Goal: Information Seeking & Learning: Learn about a topic

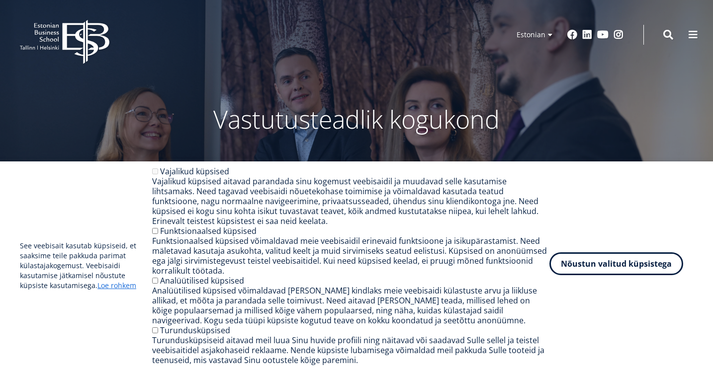
click at [646, 264] on button "Nõustun valitud küpsistega" at bounding box center [616, 264] width 134 height 23
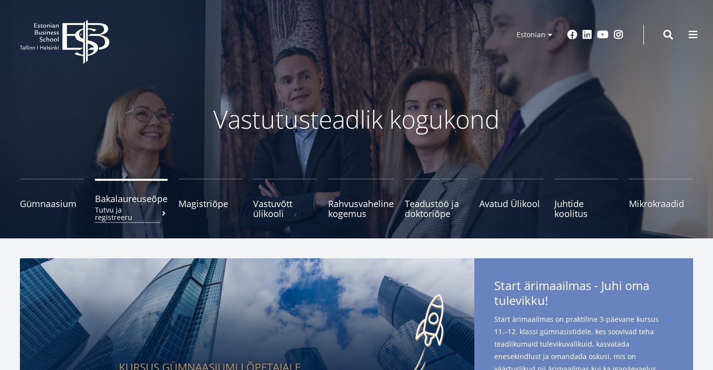
click at [129, 199] on span "Bakalaureuseõpe Tutvu ja registreeru" at bounding box center [131, 199] width 73 height 10
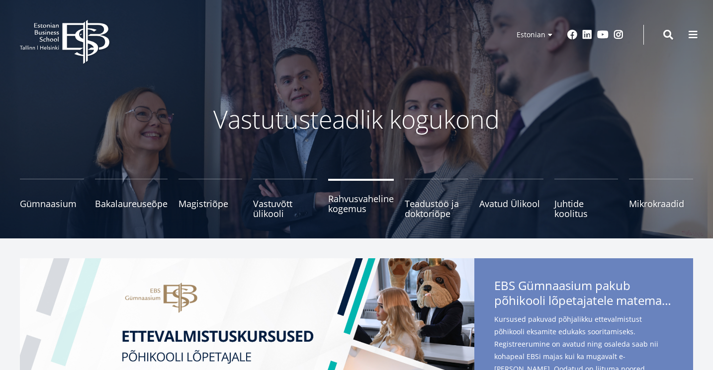
click at [346, 206] on span "Rahvusvaheline kogemus" at bounding box center [361, 204] width 66 height 20
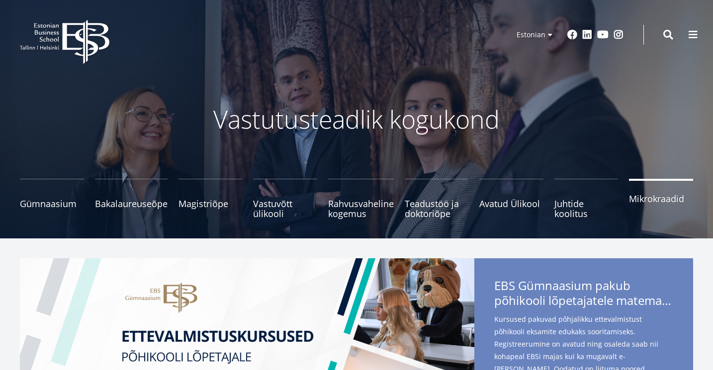
click at [651, 202] on span "Mikrokraadid" at bounding box center [661, 199] width 64 height 10
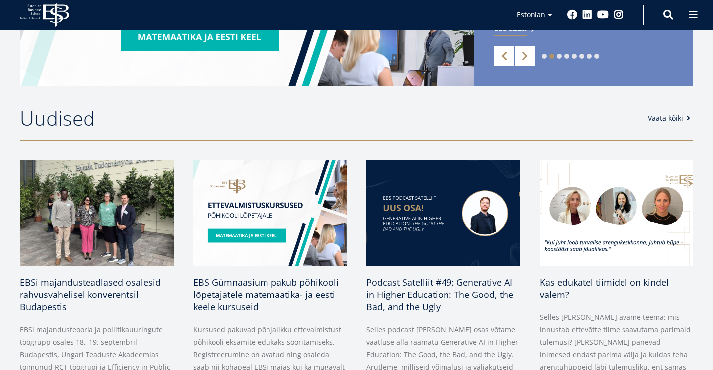
scroll to position [362, 0]
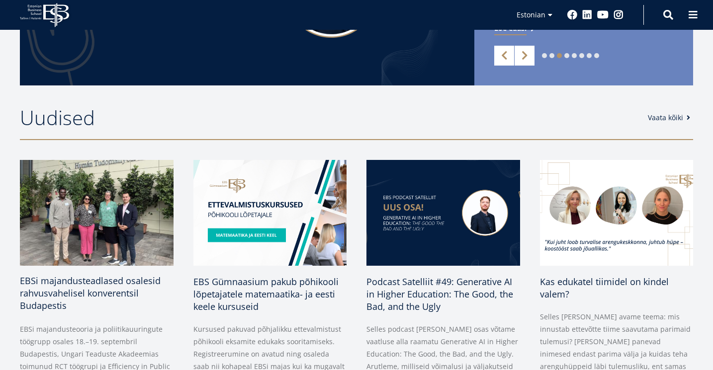
click at [113, 232] on img at bounding box center [96, 213] width 161 height 111
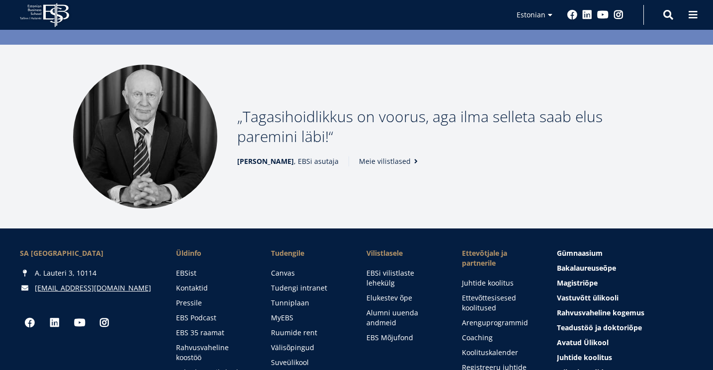
scroll to position [1117, 0]
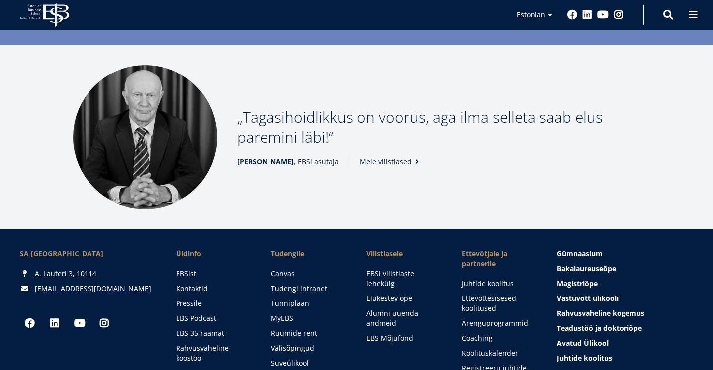
click at [383, 163] on link "Meie vilistlased" at bounding box center [391, 162] width 62 height 10
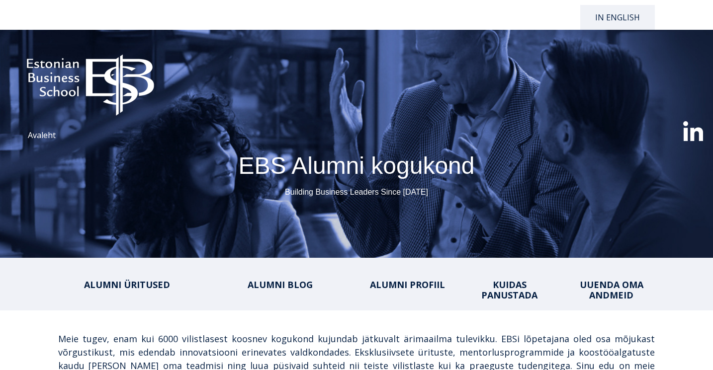
select select "**"
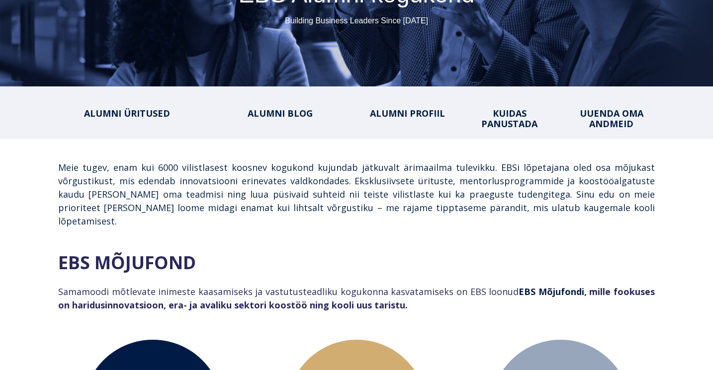
scroll to position [100, 0]
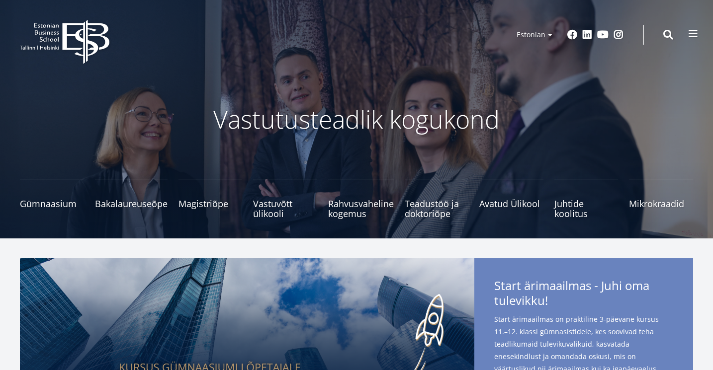
click at [695, 35] on span at bounding box center [693, 34] width 10 height 10
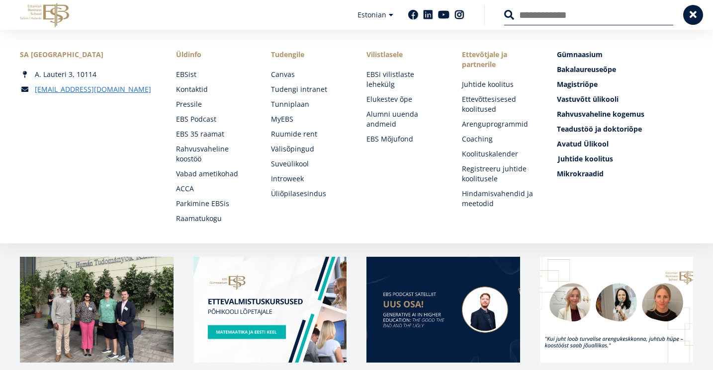
scroll to position [288, 0]
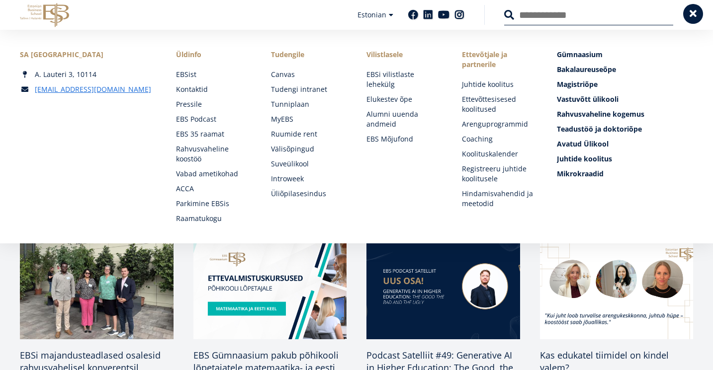
click at [693, 18] on span at bounding box center [693, 14] width 10 height 10
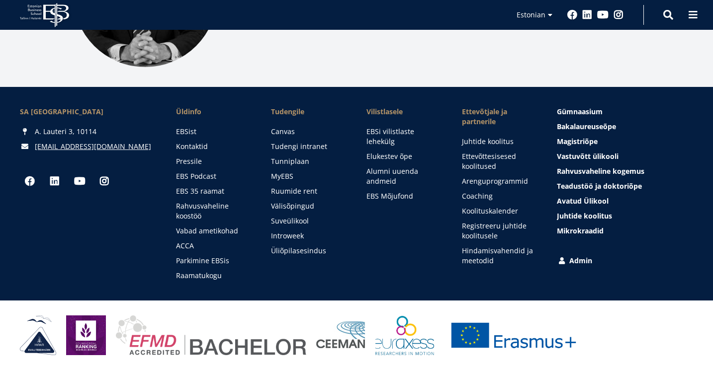
scroll to position [1259, 0]
click at [221, 230] on link "Vabad ametikohad" at bounding box center [215, 231] width 76 height 10
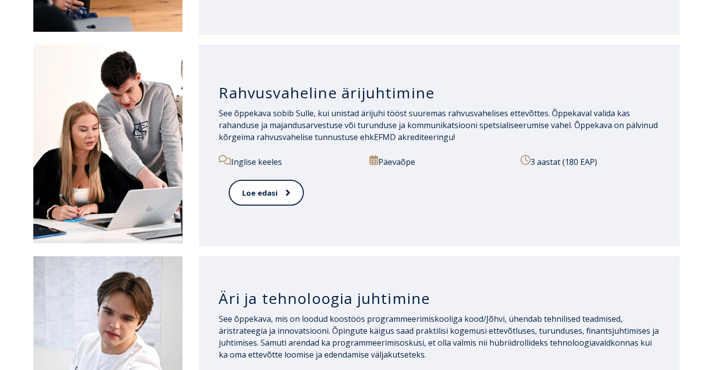
scroll to position [942, 0]
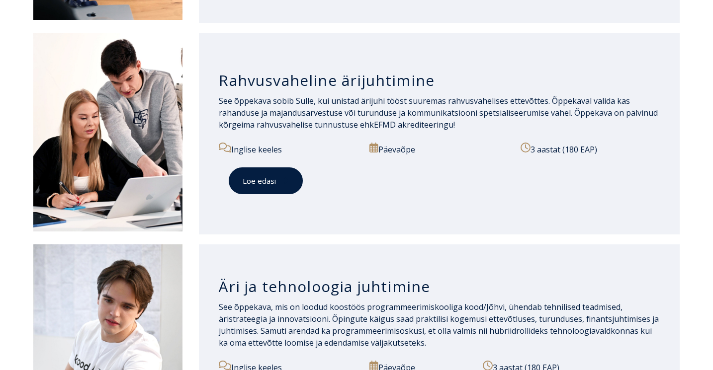
click at [267, 175] on link "Loe edasi" at bounding box center [266, 181] width 74 height 27
